Goal: Task Accomplishment & Management: Use online tool/utility

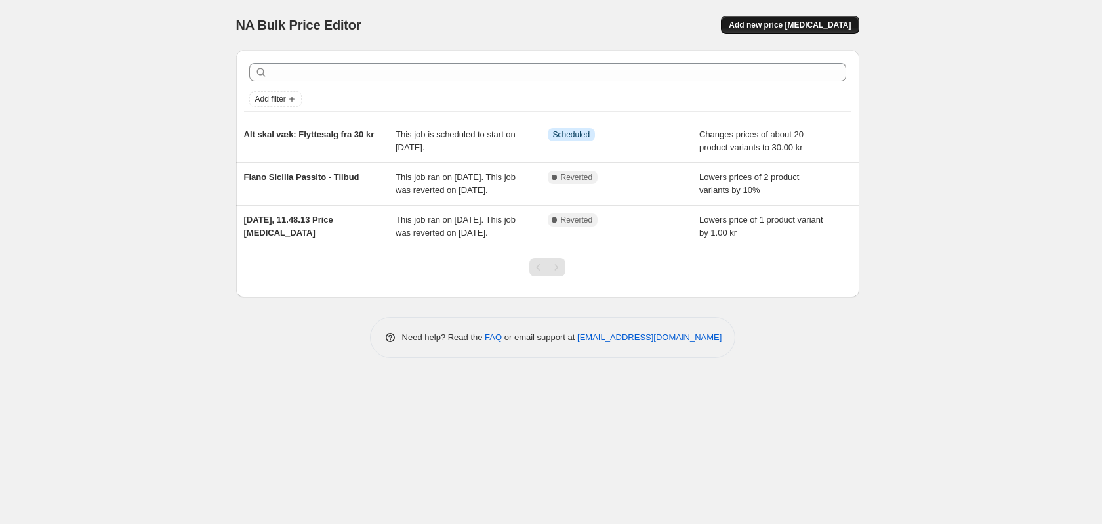
click at [808, 24] on span "Add new price [MEDICAL_DATA]" at bounding box center [790, 25] width 122 height 10
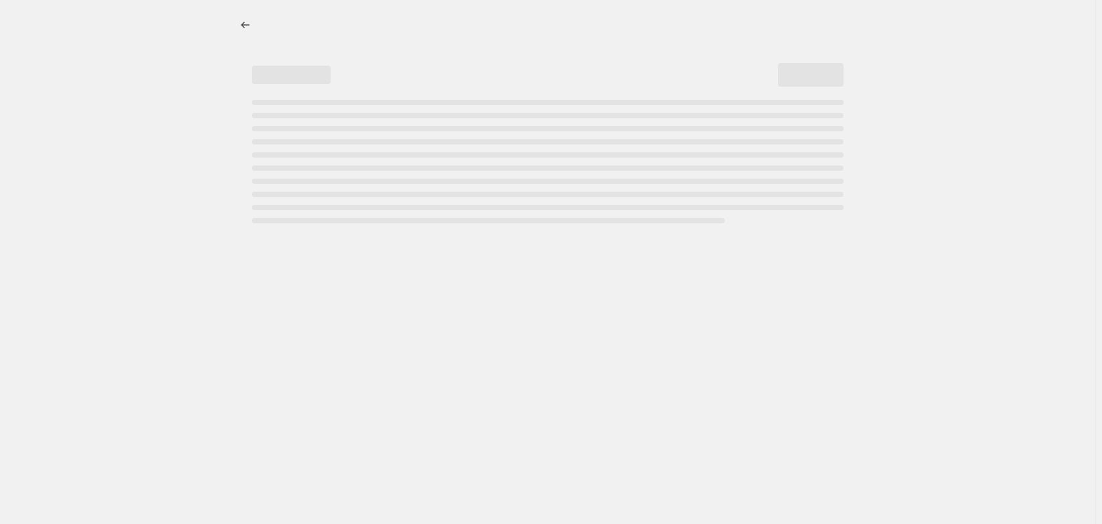
select select "percentage"
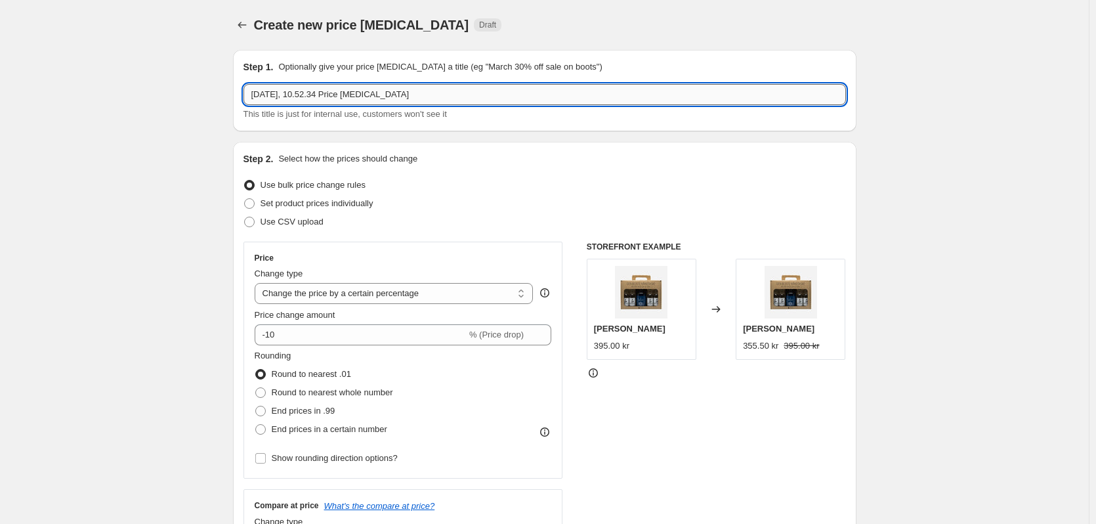
click at [293, 95] on input "[DATE], 10.52.34 Price [MEDICAL_DATA]" at bounding box center [544, 94] width 602 height 21
click at [414, 93] on input "[DATE], 10.52.34 Price [MEDICAL_DATA]" at bounding box center [544, 94] width 602 height 21
drag, startPoint x: 406, startPoint y: 96, endPoint x: 248, endPoint y: 88, distance: 158.3
click at [248, 88] on input "16. sep. 2025, 10.52.34 Price change job" at bounding box center [544, 94] width 602 height 21
type input "Gin adventskalender - SKU. R993"
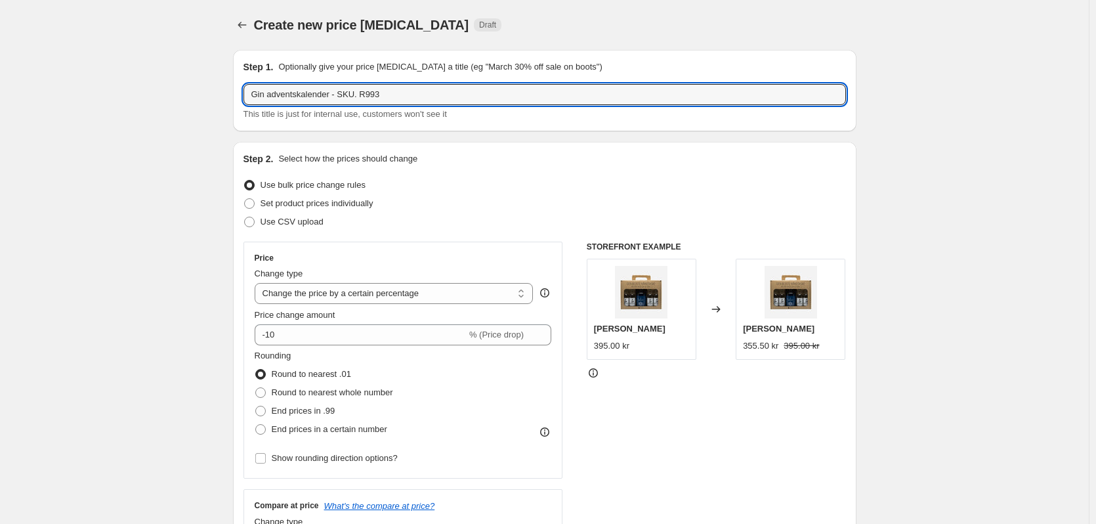
click at [537, 179] on div "Use bulk price change rules" at bounding box center [544, 185] width 602 height 18
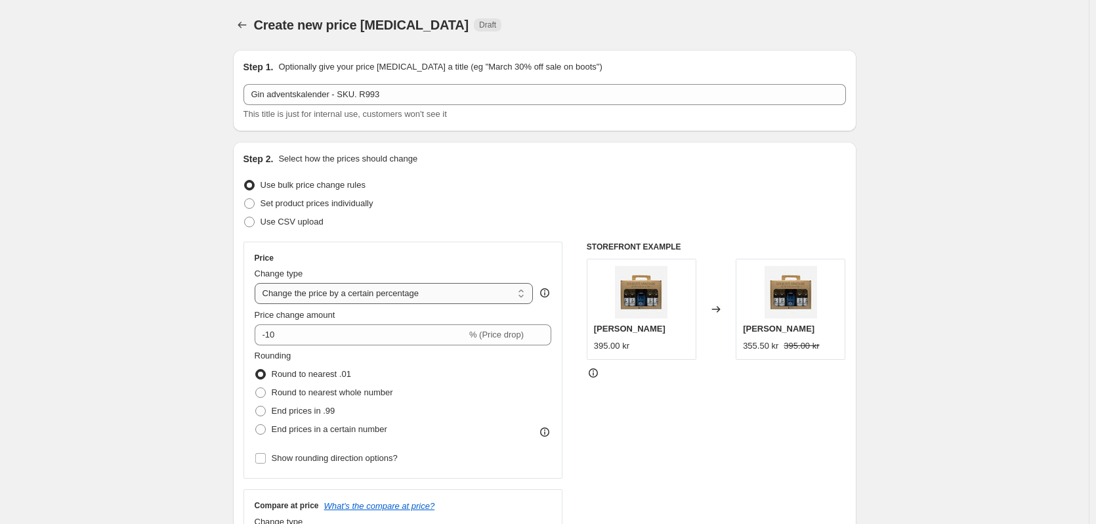
click at [488, 292] on select "Change the price to a certain amount Change the price by a certain amount Chang…" at bounding box center [394, 293] width 279 height 21
select select "to"
click at [257, 283] on select "Change the price to a certain amount Change the price by a certain amount Chang…" at bounding box center [394, 293] width 279 height 21
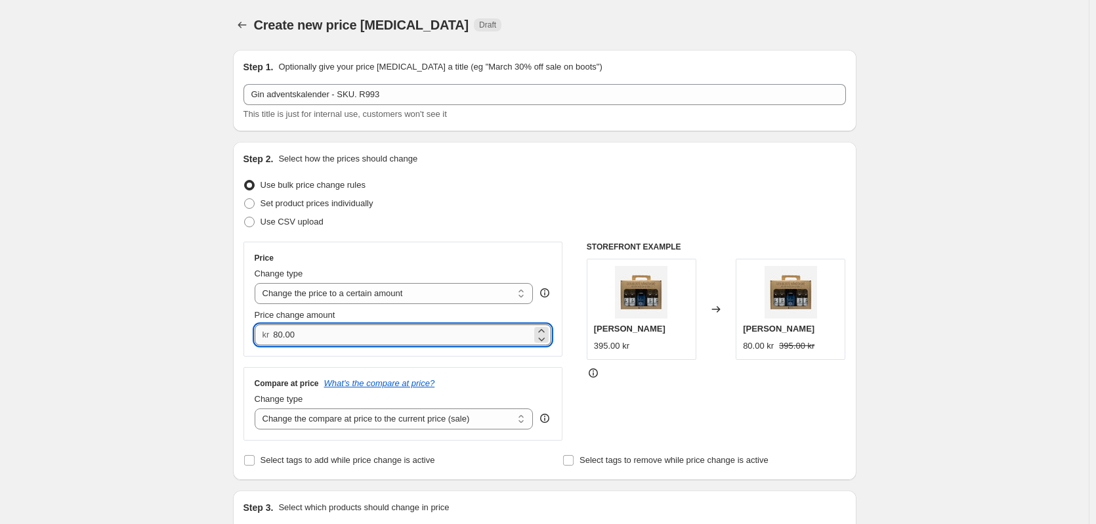
click at [367, 337] on input "80.00" at bounding box center [402, 334] width 259 height 21
type input "8"
type input "275.00"
click at [503, 239] on div "Step 2. Select how the prices should change Use bulk price change rules Set pro…" at bounding box center [544, 310] width 602 height 317
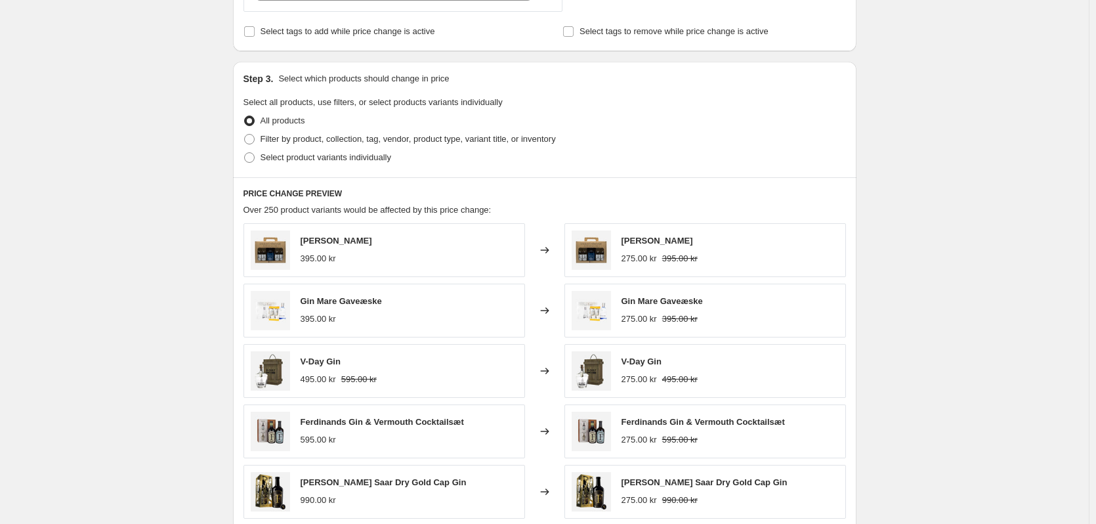
scroll to position [459, 0]
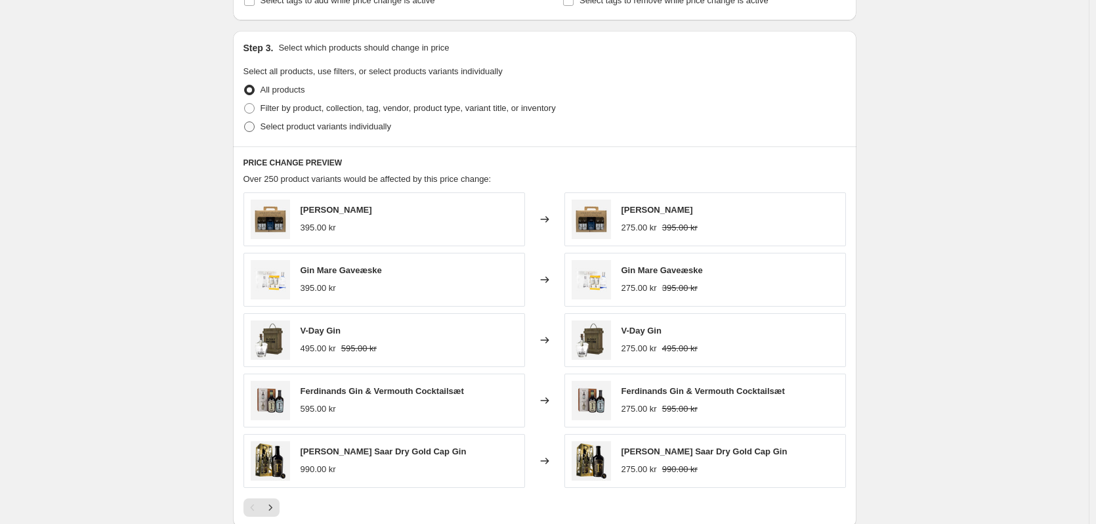
click at [255, 127] on span at bounding box center [249, 126] width 10 height 10
click at [245, 122] on input "Select product variants individually" at bounding box center [244, 121] width 1 height 1
radio input "true"
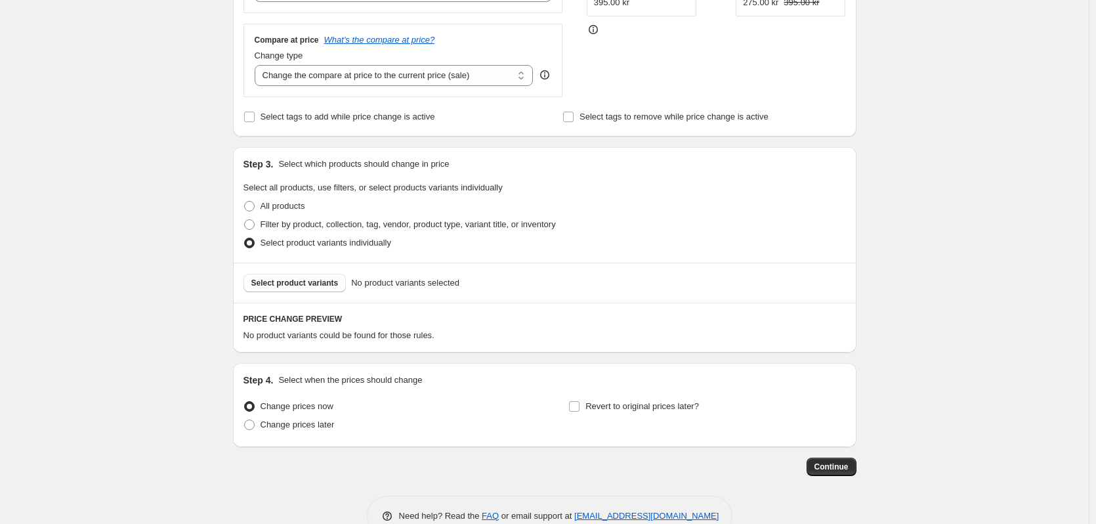
scroll to position [310, 0]
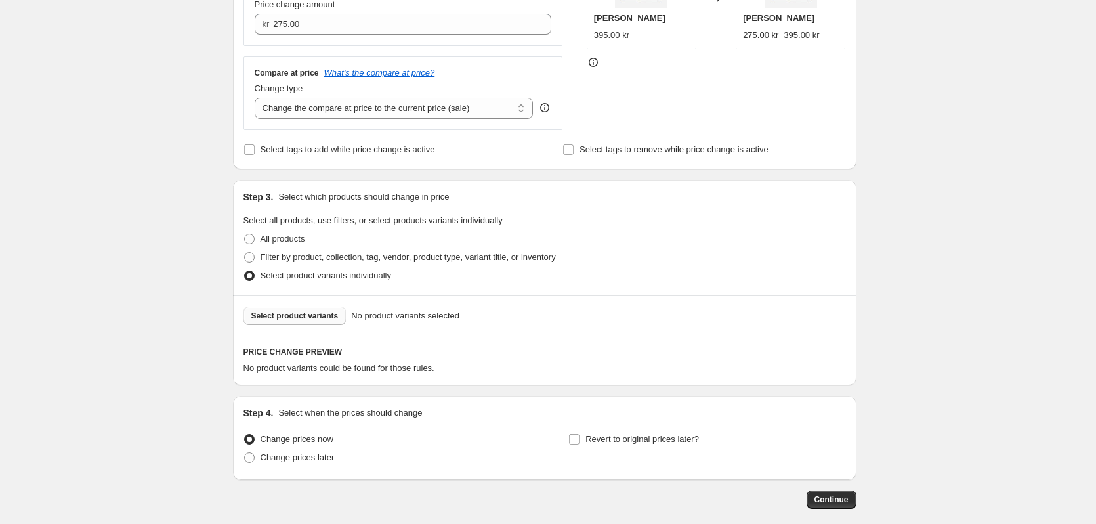
click at [310, 315] on span "Select product variants" at bounding box center [294, 315] width 87 height 10
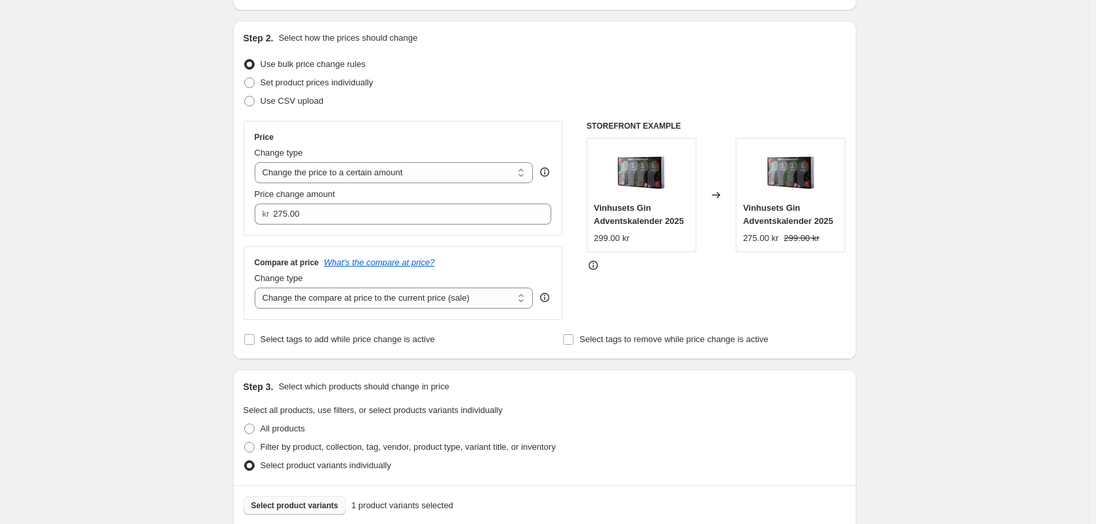
scroll to position [114, 0]
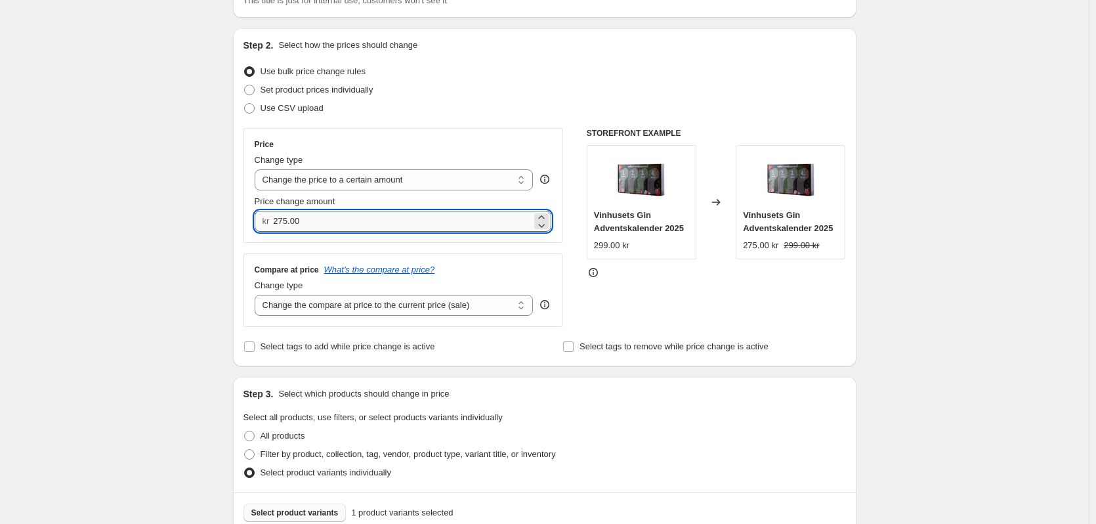
click at [289, 220] on input "275.00" at bounding box center [402, 221] width 259 height 21
type input "249.00"
click at [637, 422] on fieldset "Select all products, use filters, or select products variants individually All …" at bounding box center [544, 446] width 602 height 71
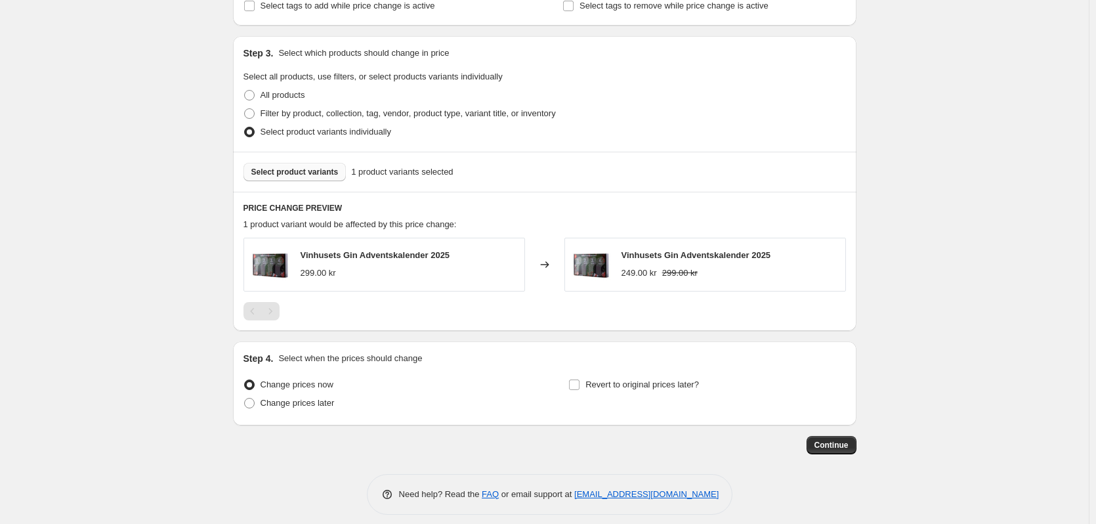
scroll to position [465, 0]
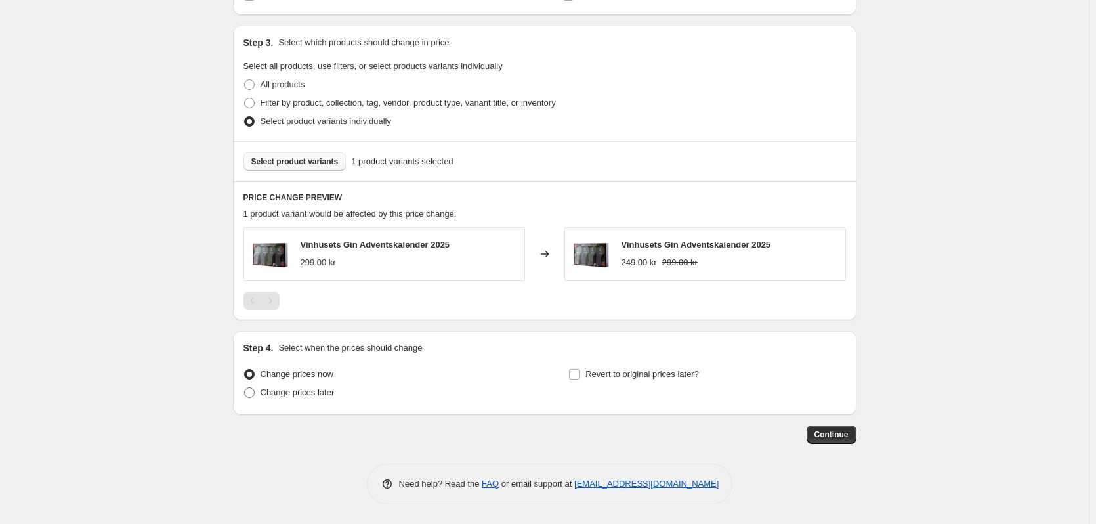
click at [251, 394] on span at bounding box center [249, 392] width 10 height 10
click at [245, 388] on input "Change prices later" at bounding box center [244, 387] width 1 height 1
radio input "true"
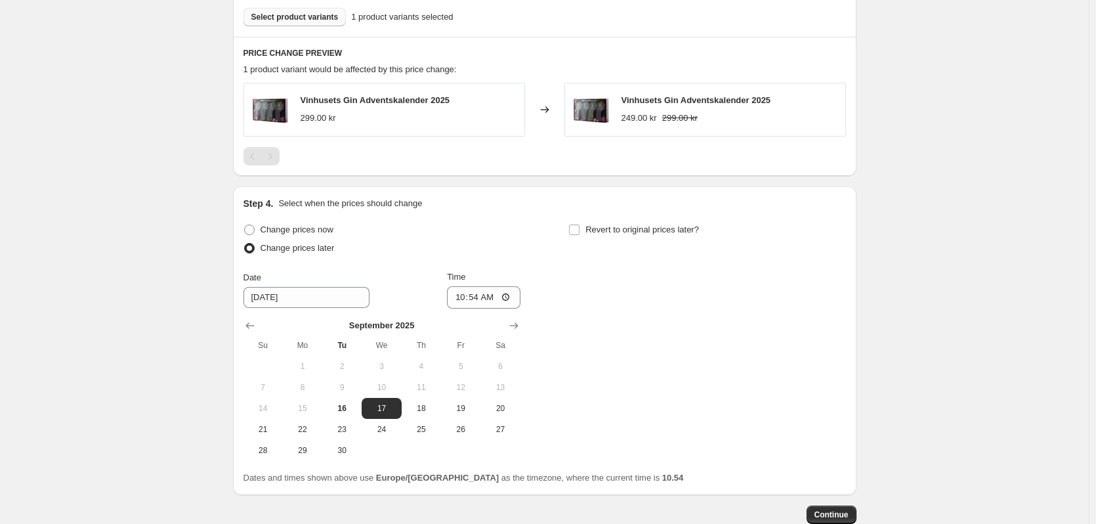
scroll to position [662, 0]
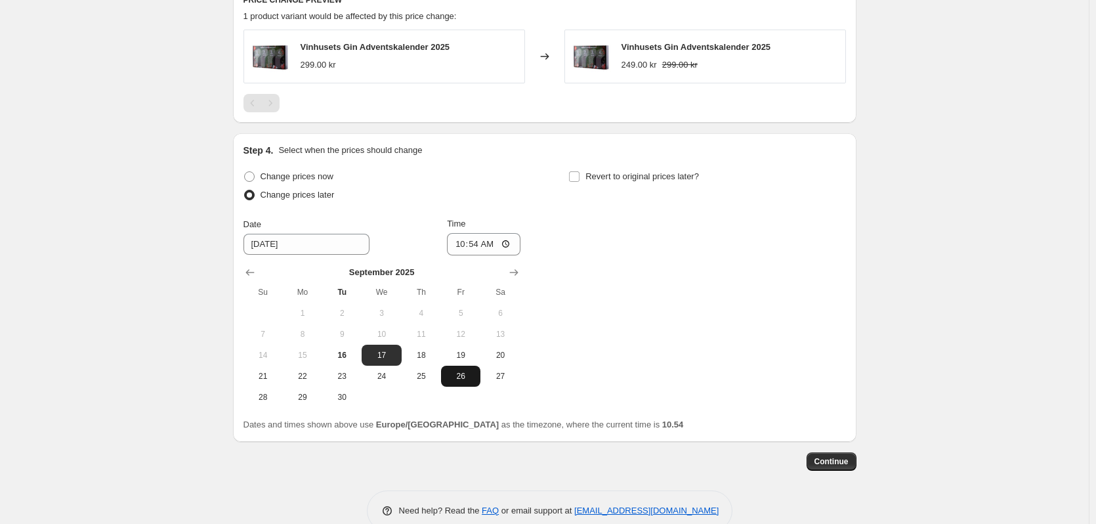
click at [453, 380] on span "26" at bounding box center [460, 376] width 29 height 10
type input "9/26/2025"
click at [638, 178] on span "Revert to original prices later?" at bounding box center [642, 176] width 114 height 10
click at [579, 178] on input "Revert to original prices later?" at bounding box center [574, 176] width 10 height 10
checkbox input "true"
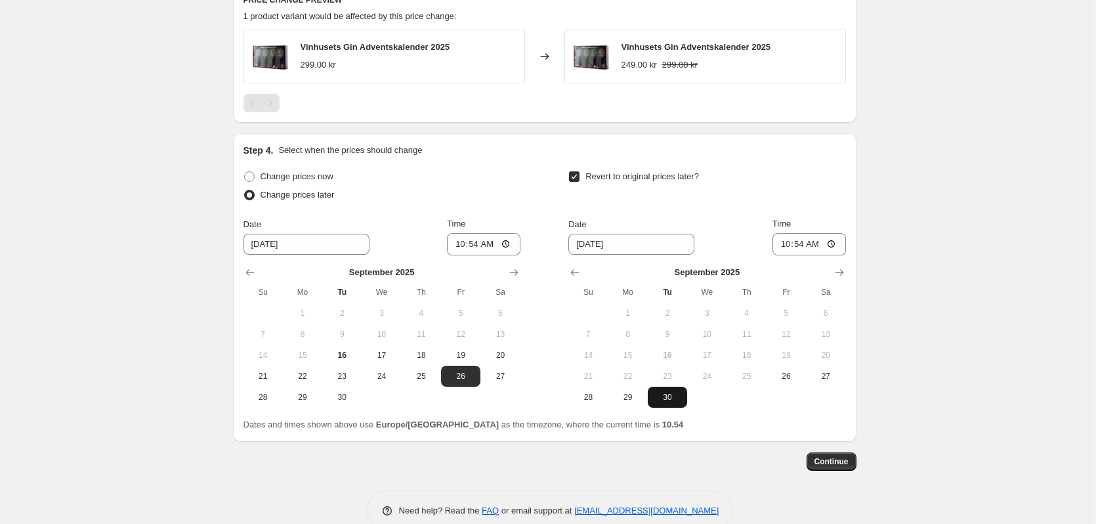
click at [671, 396] on span "30" at bounding box center [667, 397] width 29 height 10
type input "9/30/2025"
click at [836, 242] on input "10:54" at bounding box center [808, 244] width 73 height 22
click at [841, 211] on div "Revert to original prices later? Date 9/30/2025 Time 00:00 September 2025 Su Mo…" at bounding box center [706, 287] width 277 height 240
click at [830, 243] on input "00:00" at bounding box center [808, 244] width 73 height 22
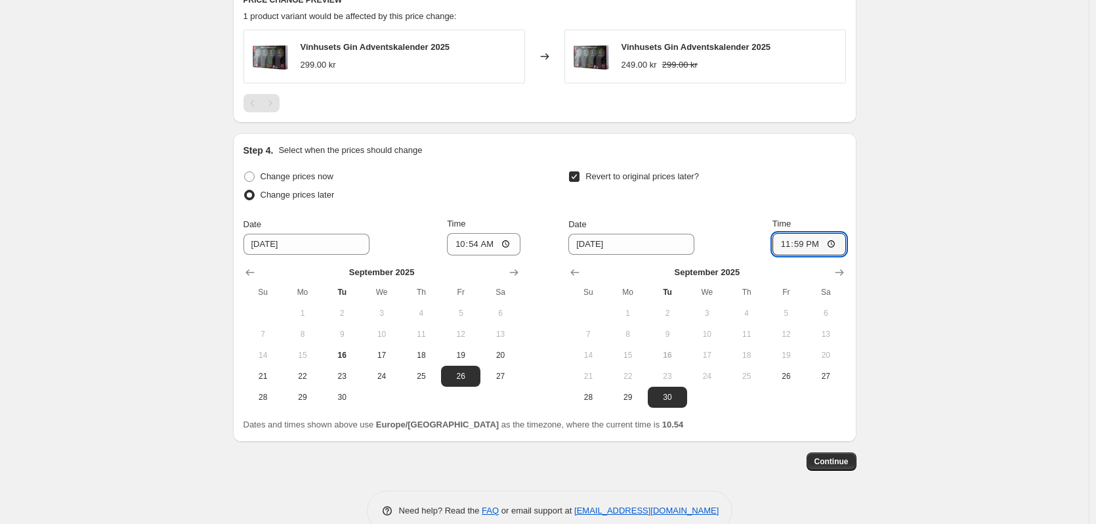
type input "23:59"
click at [825, 190] on div "Revert to original prices later?" at bounding box center [706, 186] width 277 height 39
click at [482, 248] on input "10:54" at bounding box center [483, 244] width 73 height 22
click at [483, 241] on input "10:54" at bounding box center [483, 244] width 73 height 22
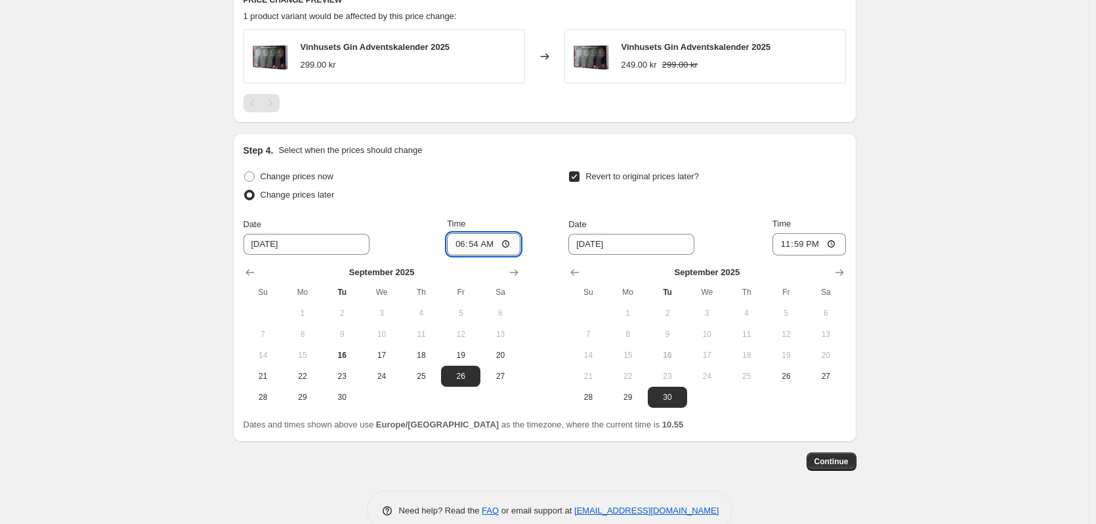
type input "06:00"
click at [543, 192] on div "Change prices now Change prices later Date 9/26/2025 Time 06:00 September 2025 …" at bounding box center [544, 287] width 602 height 240
click at [837, 463] on span "Continue" at bounding box center [831, 461] width 34 height 10
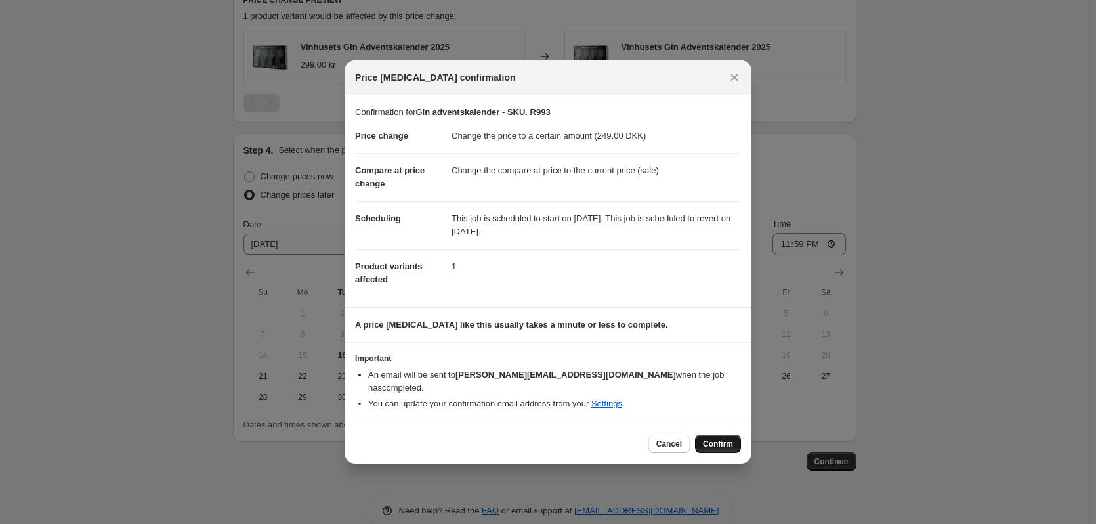
click at [726, 439] on span "Confirm" at bounding box center [718, 443] width 30 height 10
type input "Gin adventskalender - SKU. R993"
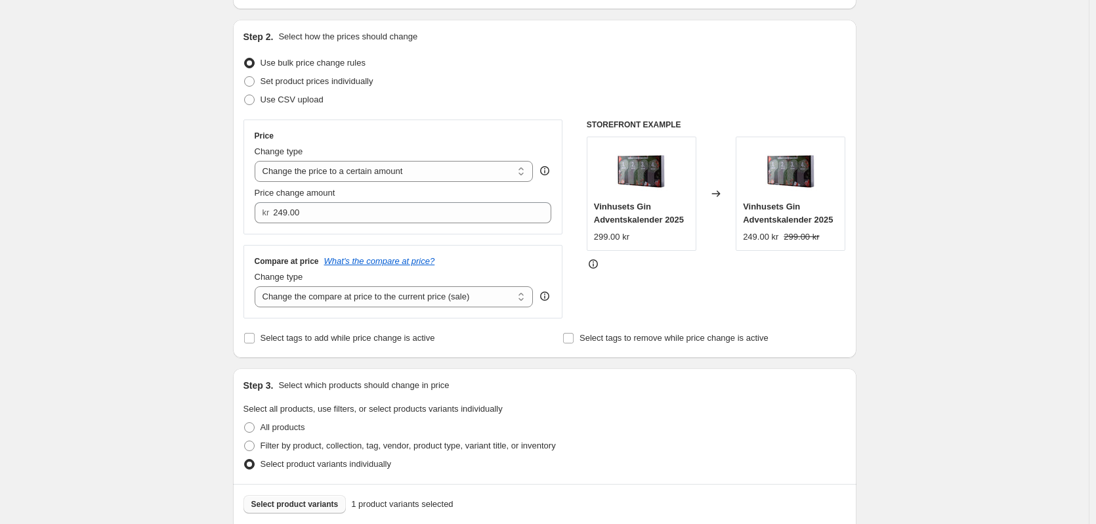
scroll to position [203, 0]
click at [514, 293] on select "Change the compare at price to the current price (sale) Change the compare at p…" at bounding box center [394, 295] width 279 height 21
click at [257, 286] on select "Change the compare at price to the current price (sale) Change the compare at p…" at bounding box center [394, 295] width 279 height 21
click at [524, 297] on select "Change the compare at price to the current price (sale) Change the compare at p…" at bounding box center [394, 295] width 279 height 21
select select "ep"
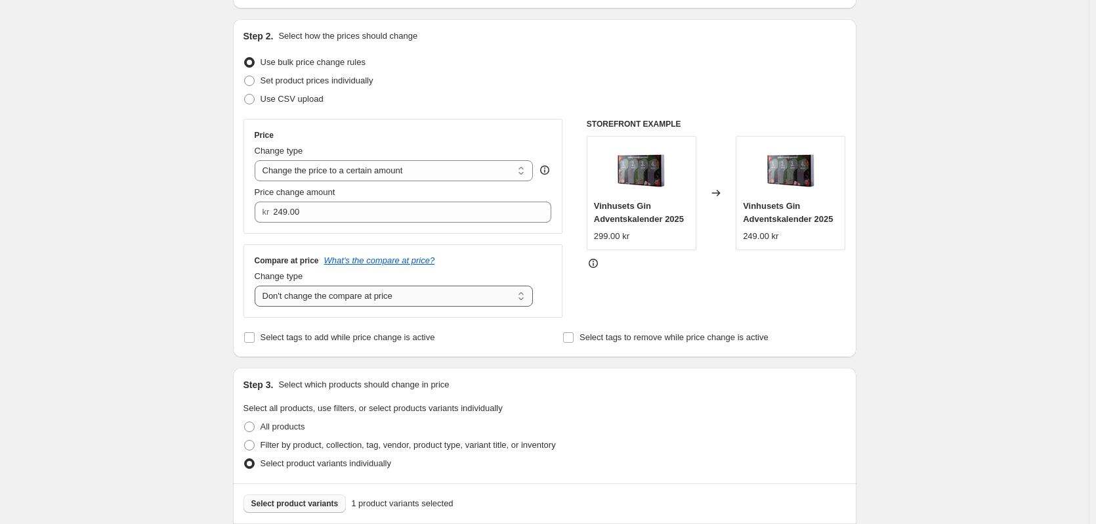
click at [257, 286] on select "Change the compare at price to the current price (sale) Change the compare at p…" at bounding box center [394, 295] width 279 height 21
click at [633, 302] on div "STOREFRONT EXAMPLE Vinhusets Gin Adventskalender 2025 299.00 kr Changed to Vinh…" at bounding box center [716, 218] width 259 height 199
click at [733, 270] on div at bounding box center [716, 263] width 259 height 13
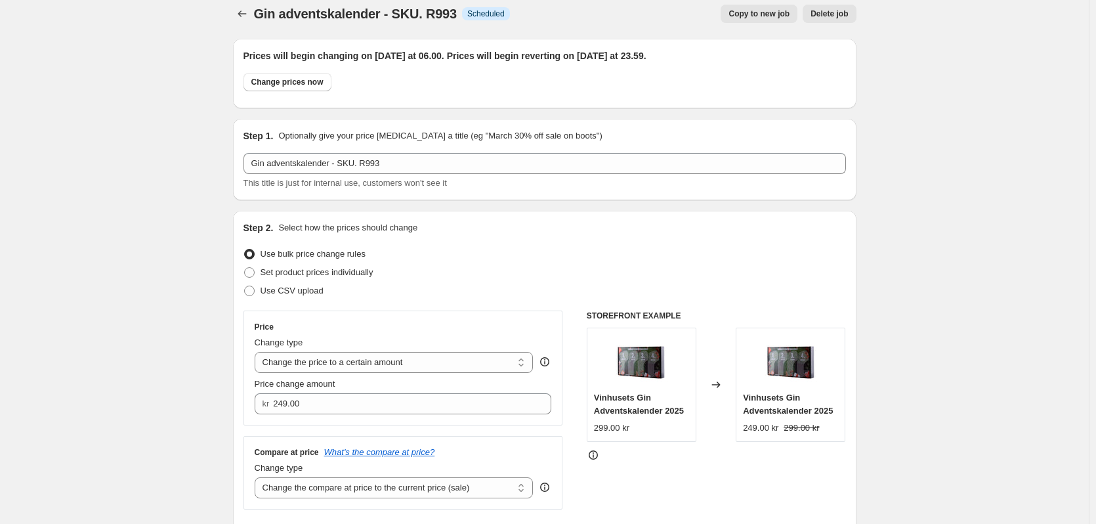
scroll to position [6, 0]
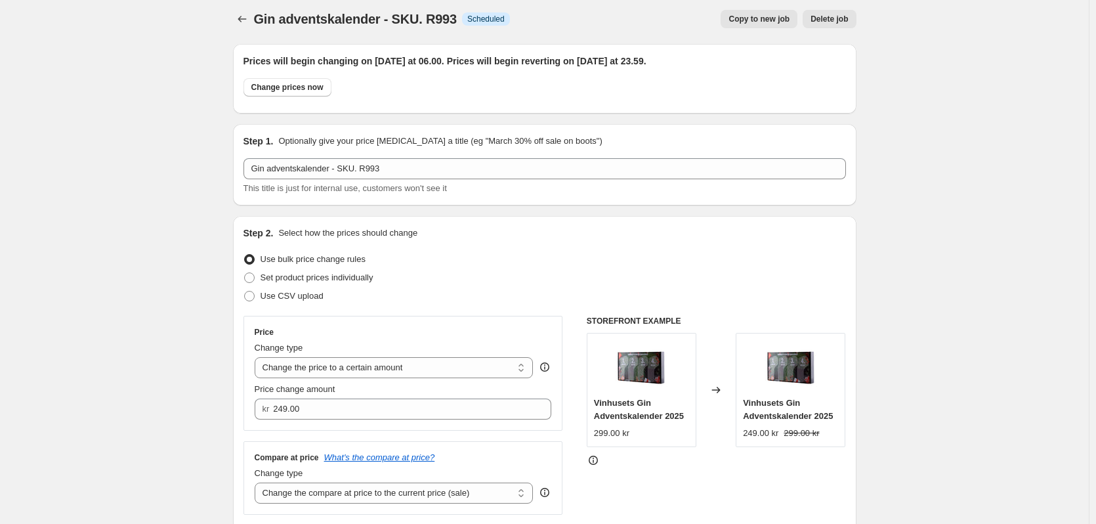
click at [497, 259] on div "Use bulk price change rules" at bounding box center [544, 259] width 602 height 18
click at [525, 230] on div "Step 2. Select how the prices should change" at bounding box center [544, 232] width 602 height 13
